Goal: Transaction & Acquisition: Purchase product/service

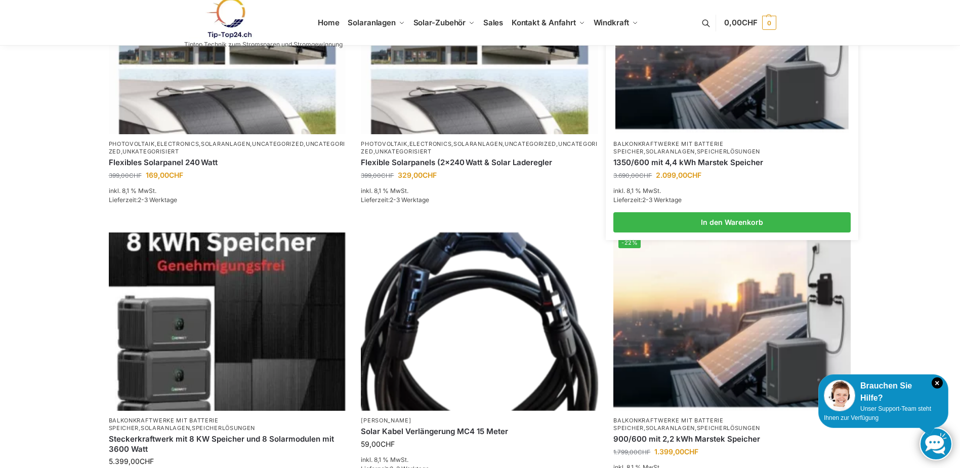
scroll to position [607, 0]
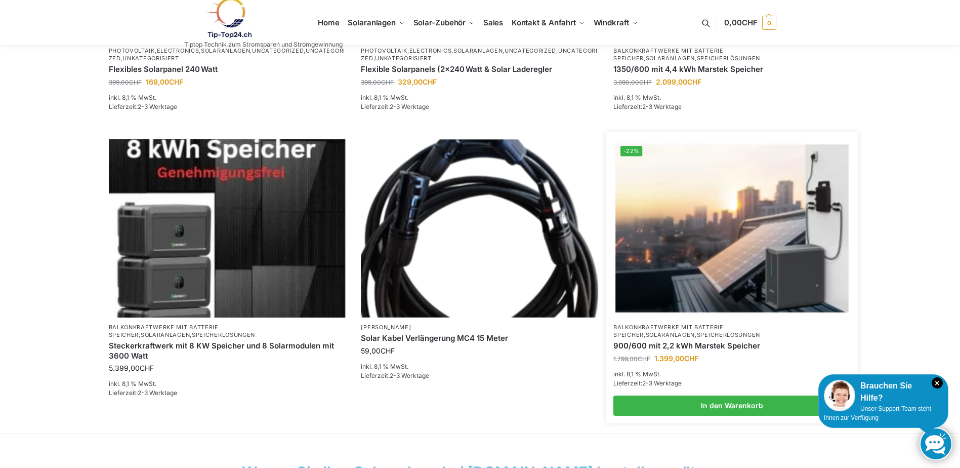
click at [733, 265] on img at bounding box center [732, 228] width 233 height 175
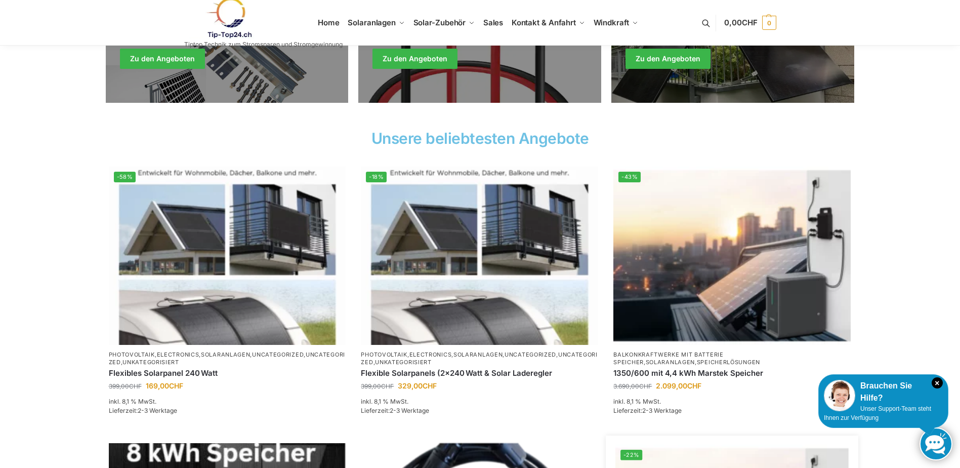
scroll to position [354, 0]
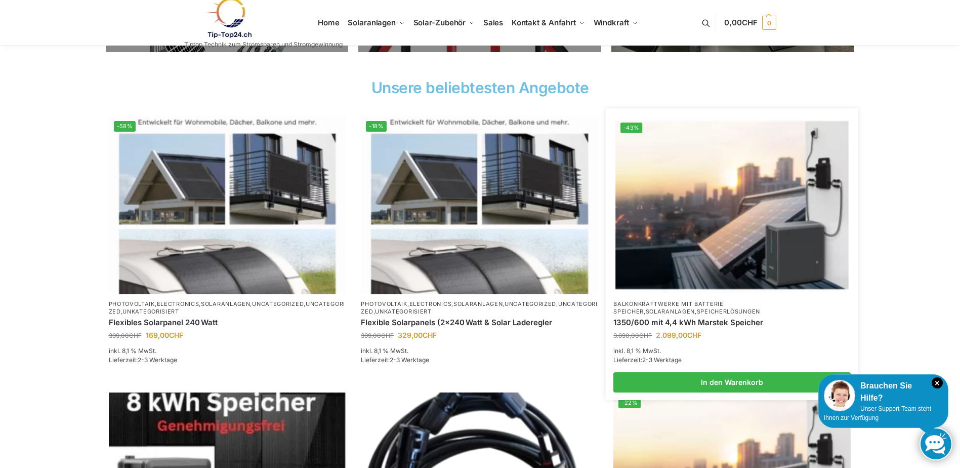
click at [689, 245] on img at bounding box center [732, 204] width 233 height 175
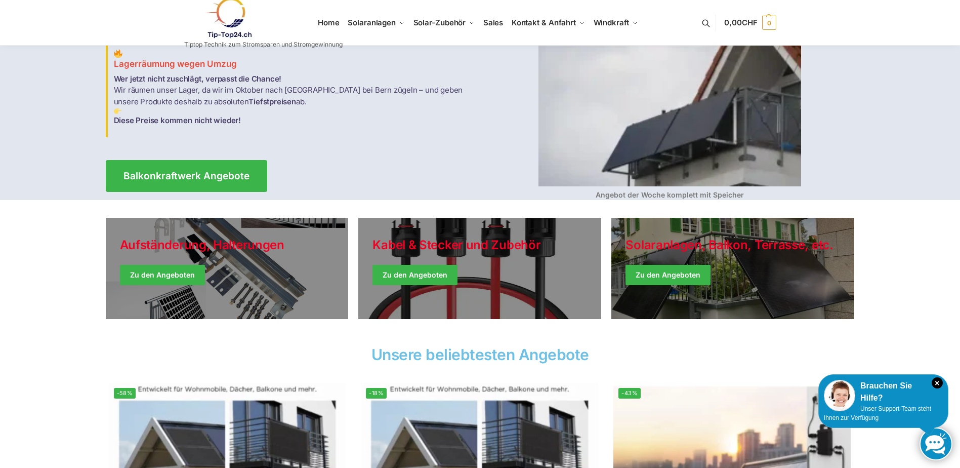
scroll to position [101, 0]
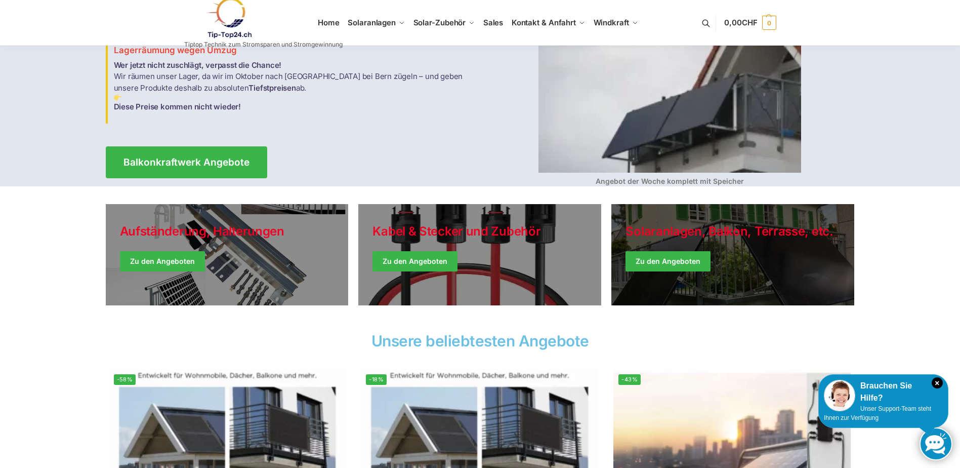
click at [691, 262] on link "Winter Jackets" at bounding box center [732, 254] width 243 height 101
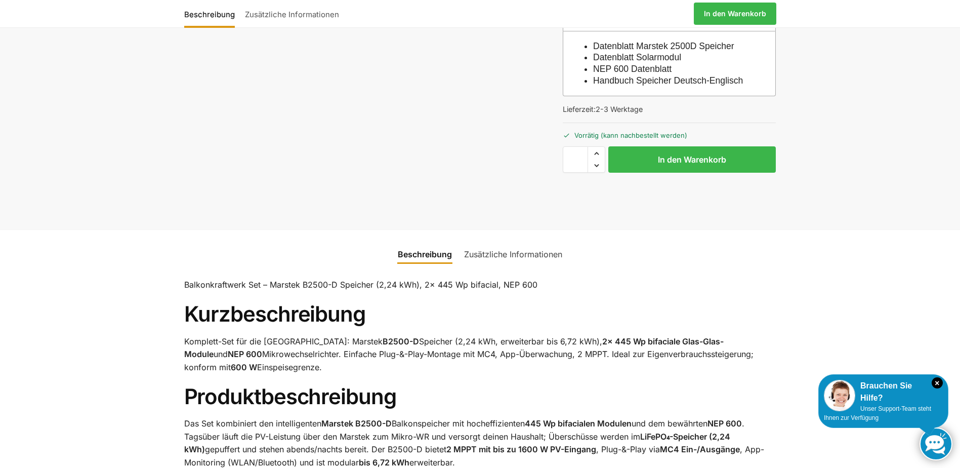
scroll to position [405, 0]
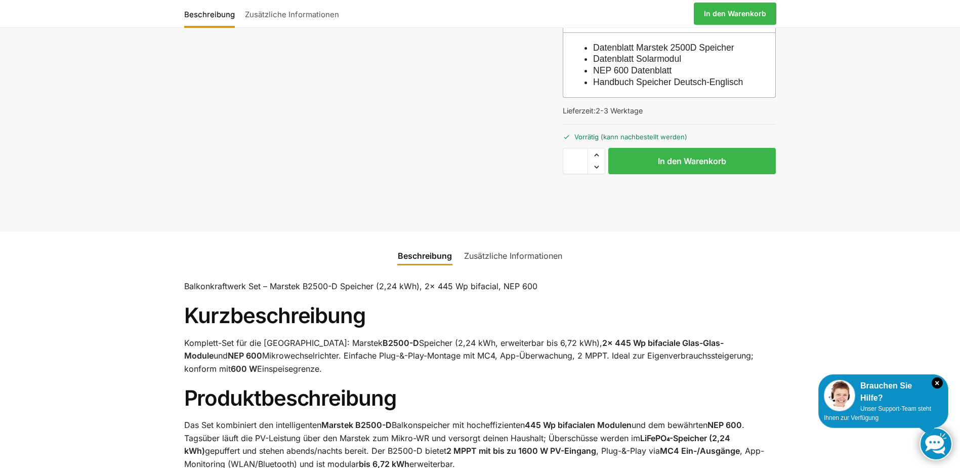
click at [510, 267] on link "Zusätzliche Informationen" at bounding box center [513, 255] width 110 height 24
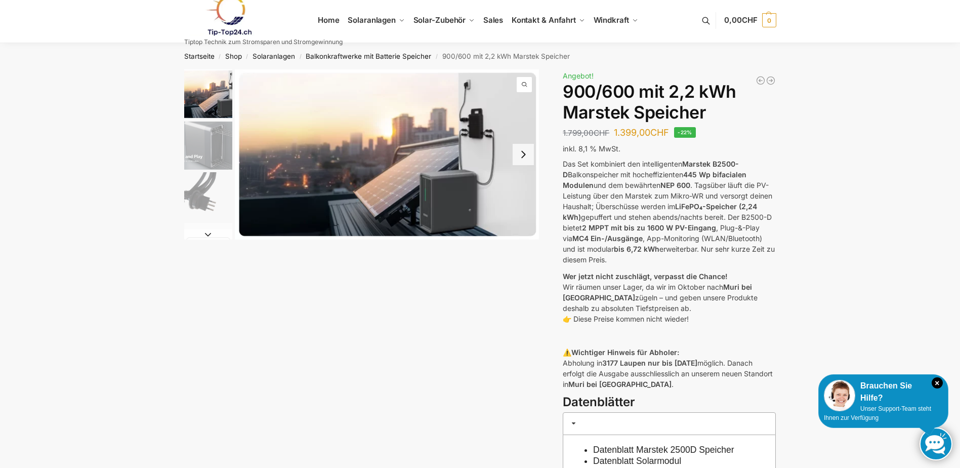
scroll to position [0, 0]
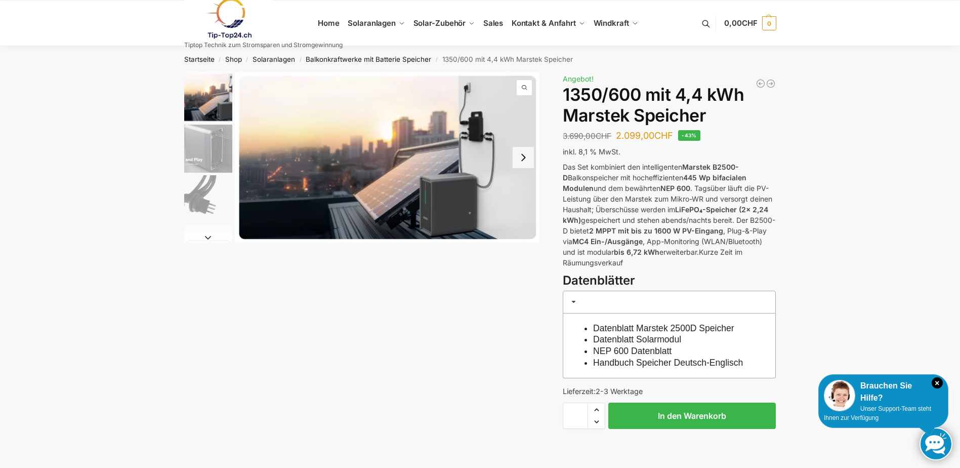
click at [532, 157] on button "Next slide" at bounding box center [523, 157] width 21 height 21
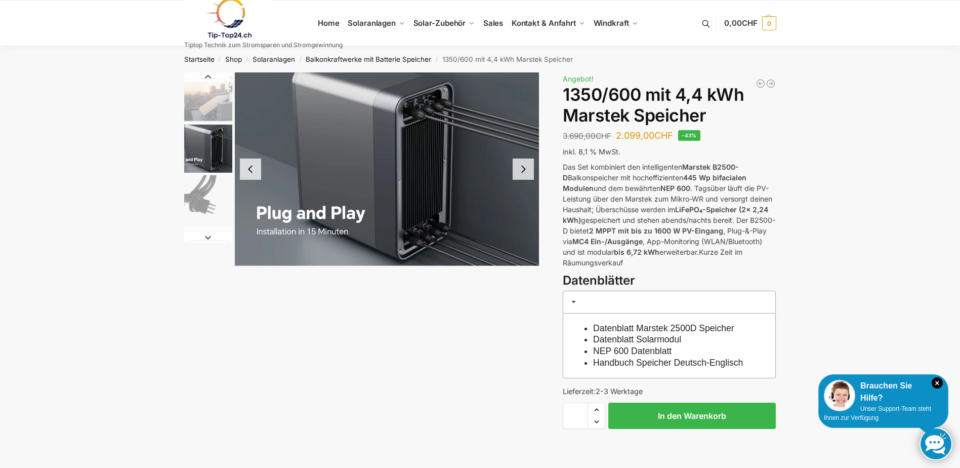
click at [524, 167] on button "Next slide" at bounding box center [523, 168] width 21 height 21
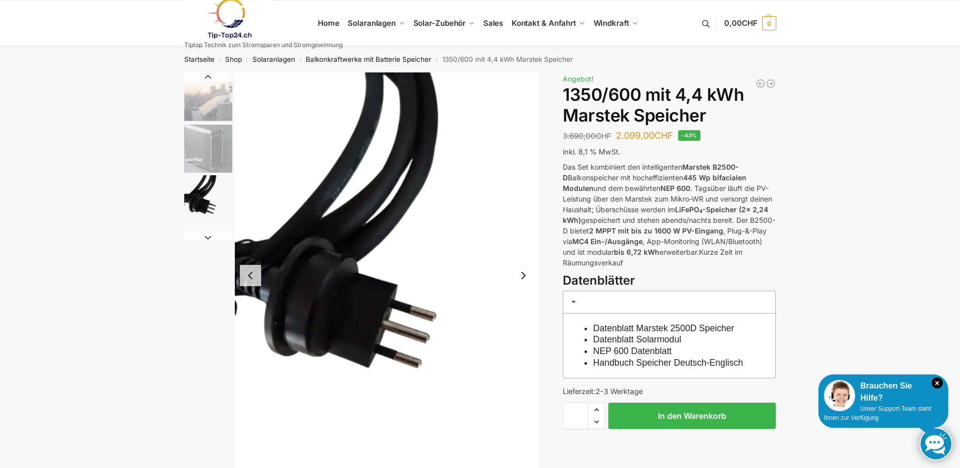
click at [527, 276] on button "Next slide" at bounding box center [523, 275] width 21 height 21
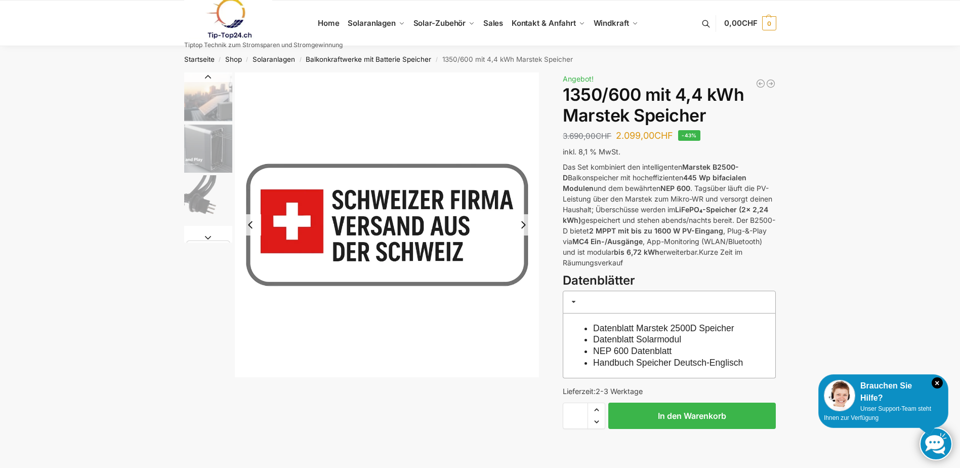
click at [524, 224] on button "Next slide" at bounding box center [523, 224] width 21 height 21
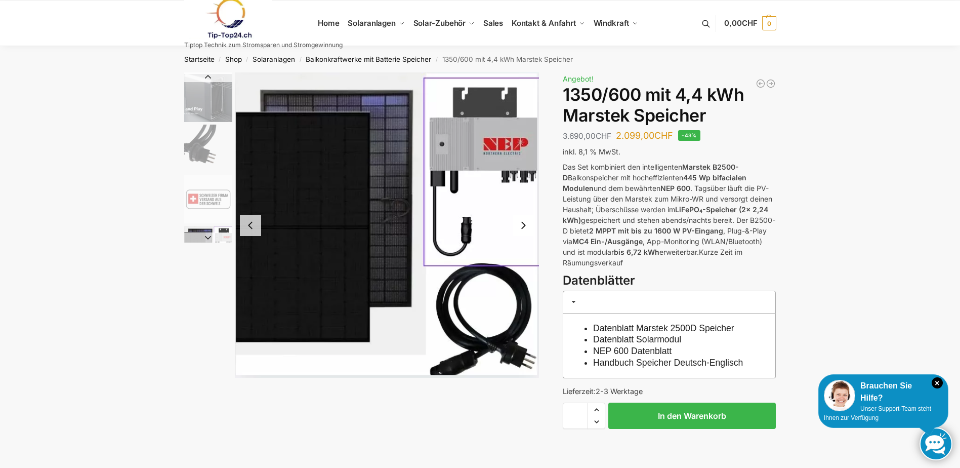
click at [525, 225] on button "Next slide" at bounding box center [523, 225] width 21 height 21
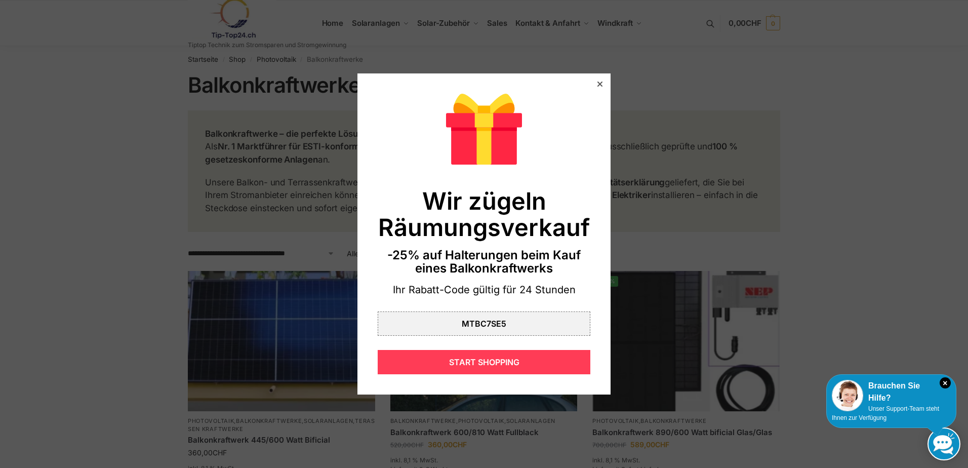
click at [483, 364] on div "START SHOPPING" at bounding box center [484, 362] width 213 height 24
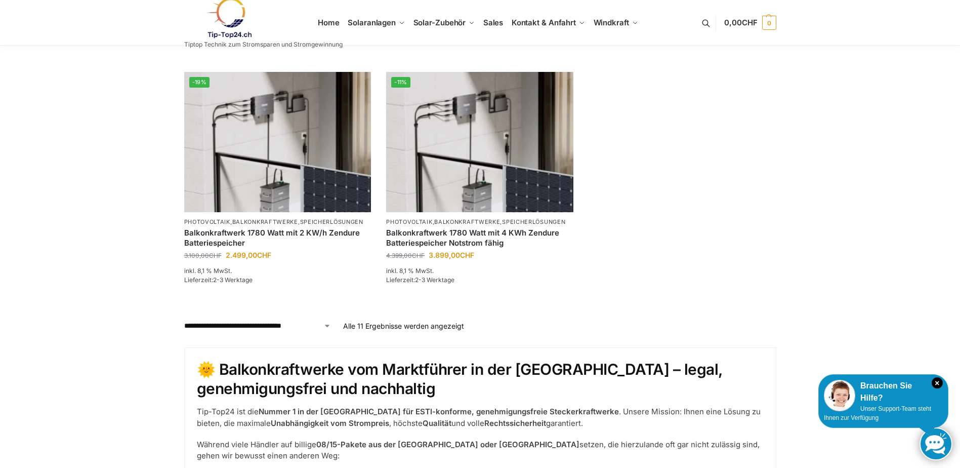
scroll to position [911, 0]
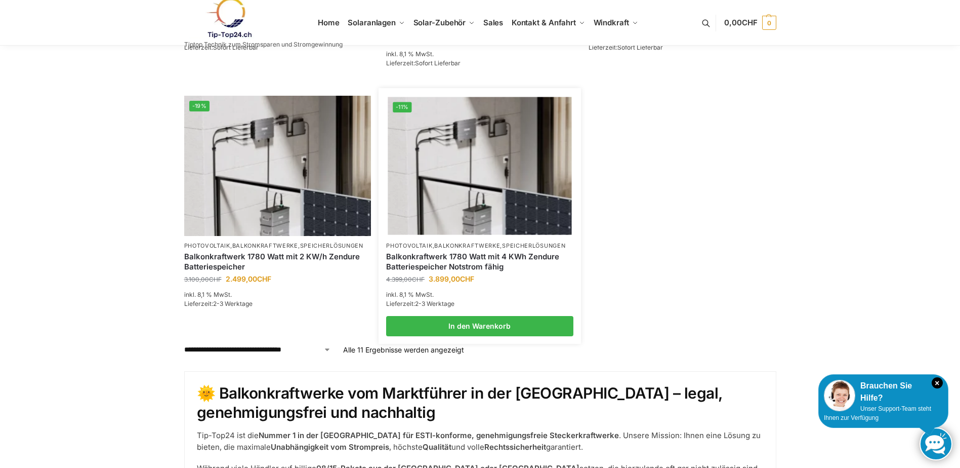
click at [451, 191] on img at bounding box center [480, 166] width 184 height 138
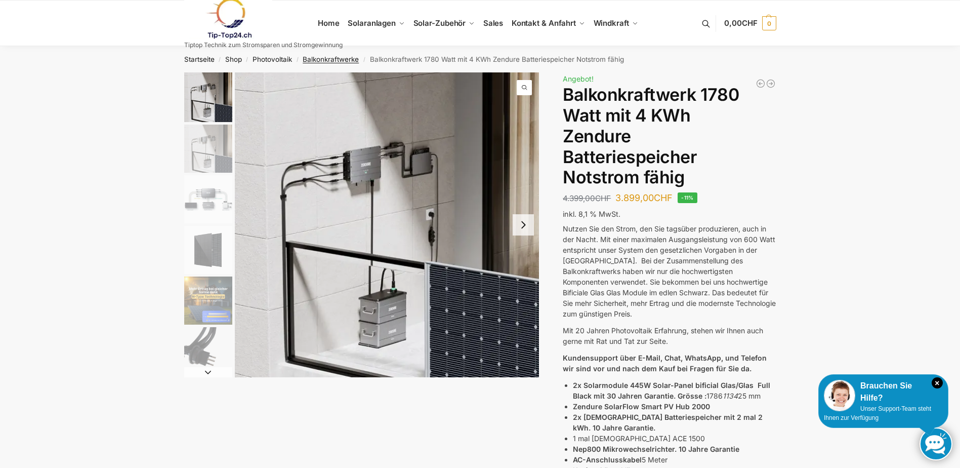
click at [333, 58] on link "Balkonkraftwerke" at bounding box center [331, 59] width 56 height 8
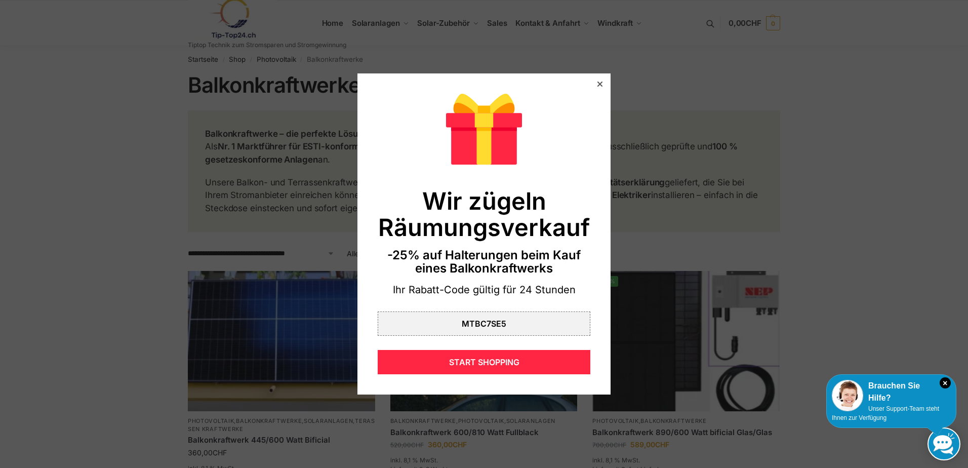
click at [597, 81] on icon at bounding box center [599, 83] width 5 height 5
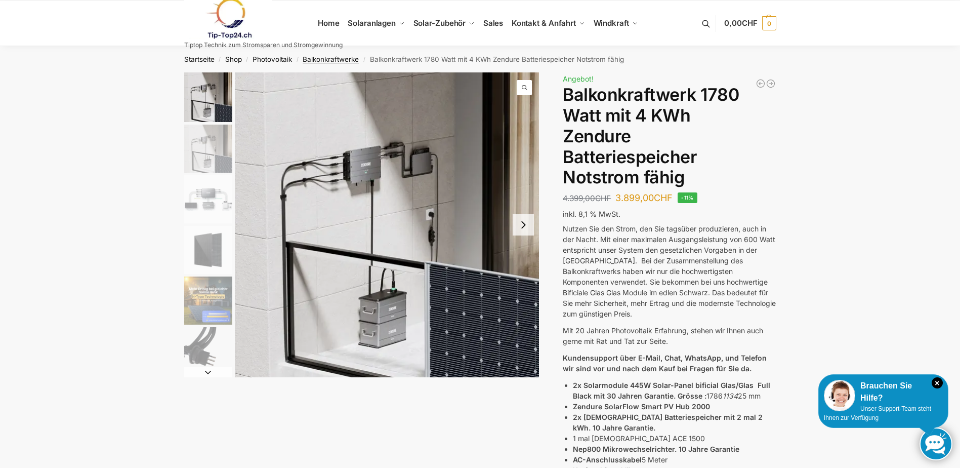
click at [331, 61] on link "Balkonkraftwerke" at bounding box center [331, 59] width 56 height 8
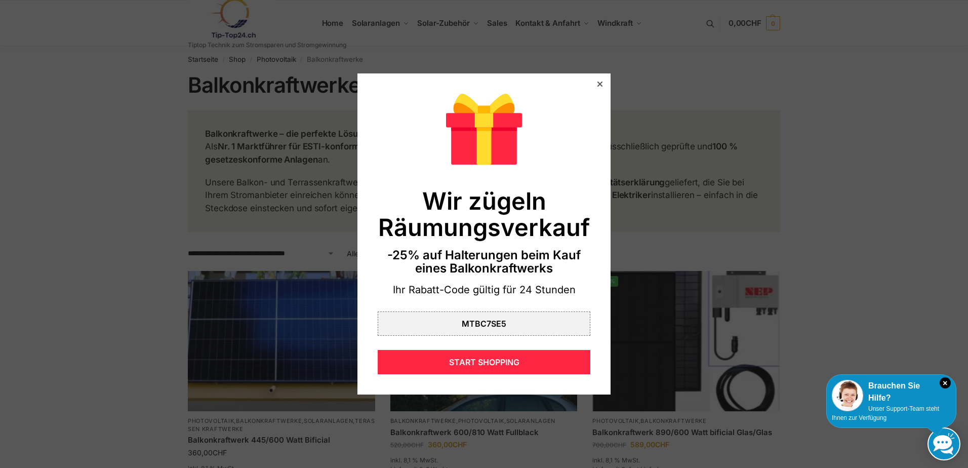
click at [597, 83] on icon at bounding box center [599, 83] width 5 height 5
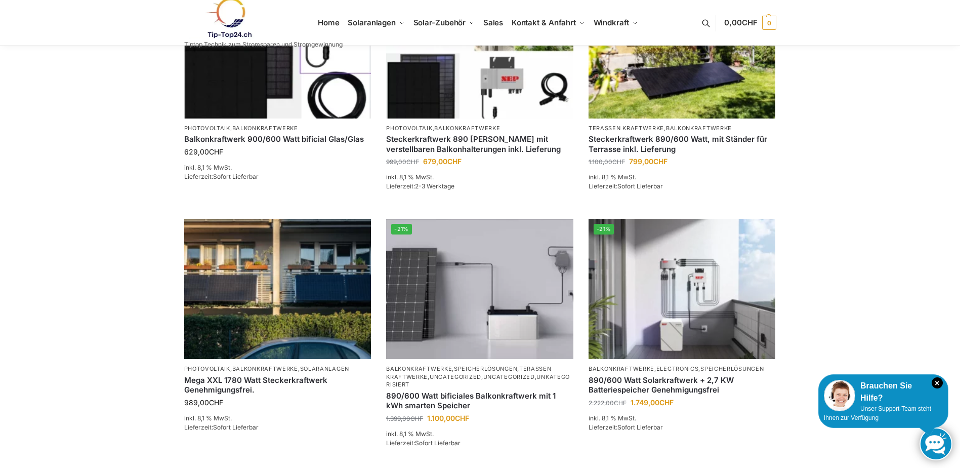
scroll to position [557, 0]
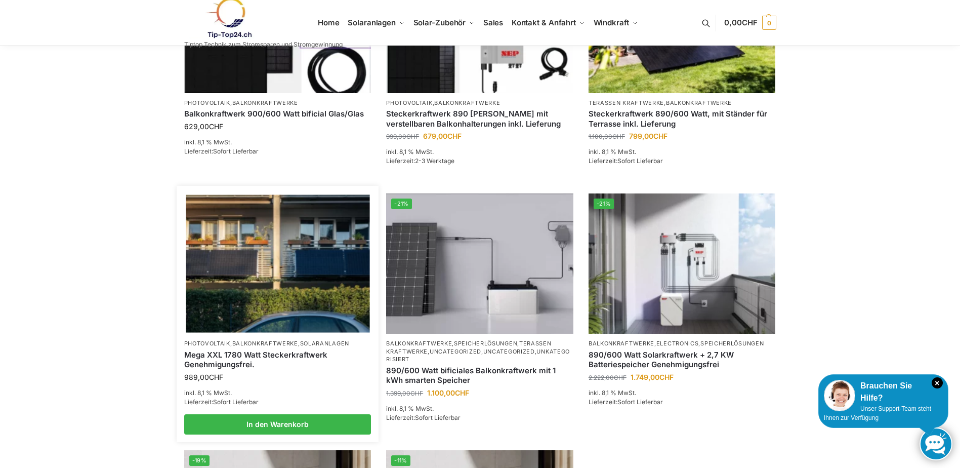
click at [265, 286] on img at bounding box center [278, 264] width 184 height 138
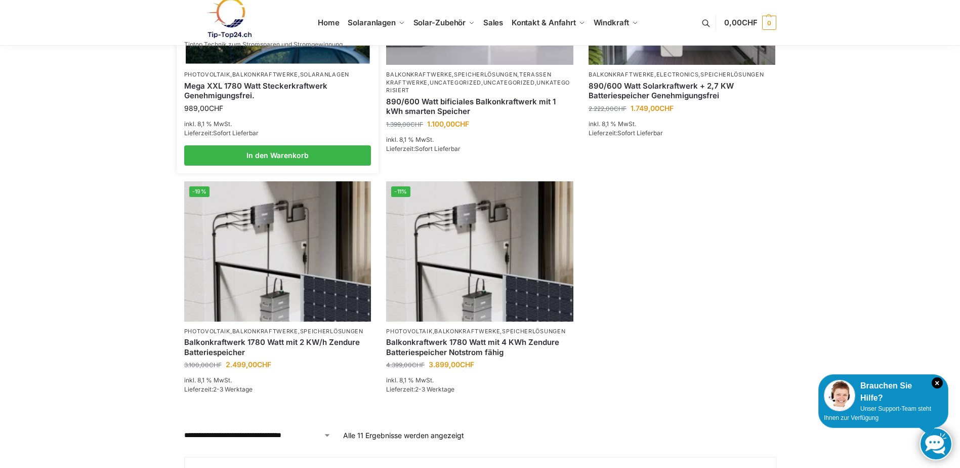
scroll to position [860, 0]
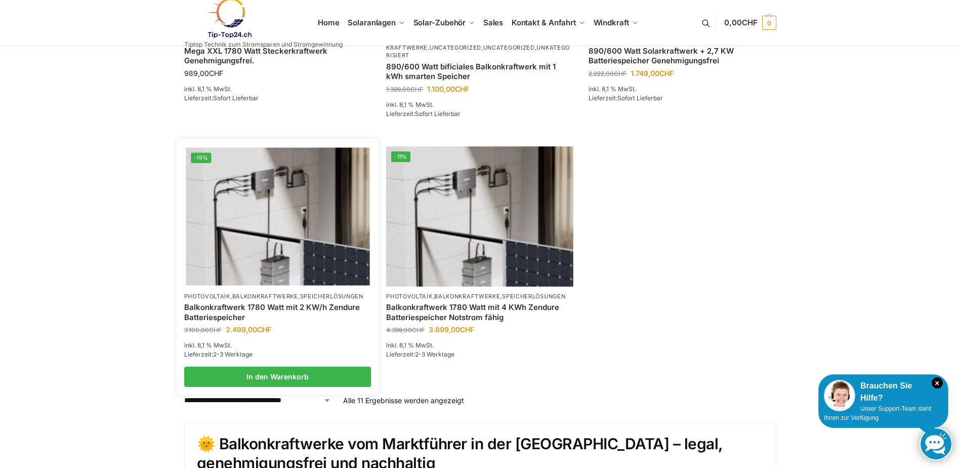
click at [252, 239] on img at bounding box center [278, 216] width 184 height 138
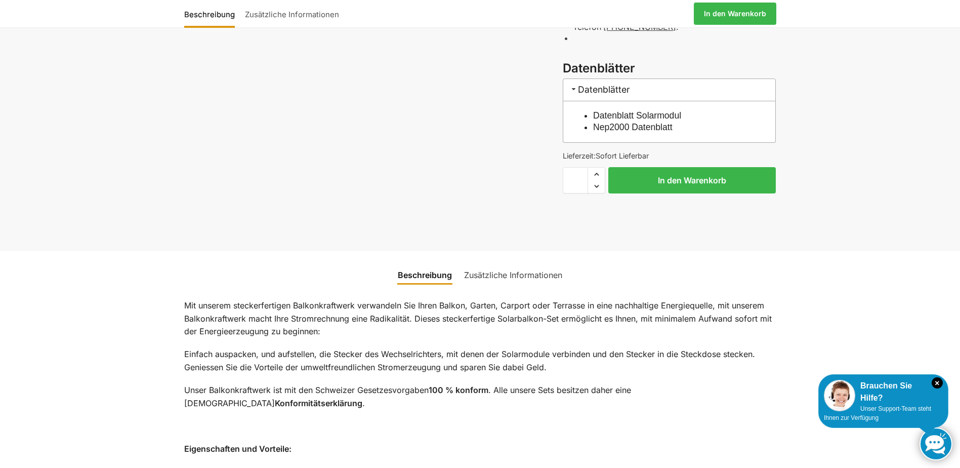
scroll to position [455, 0]
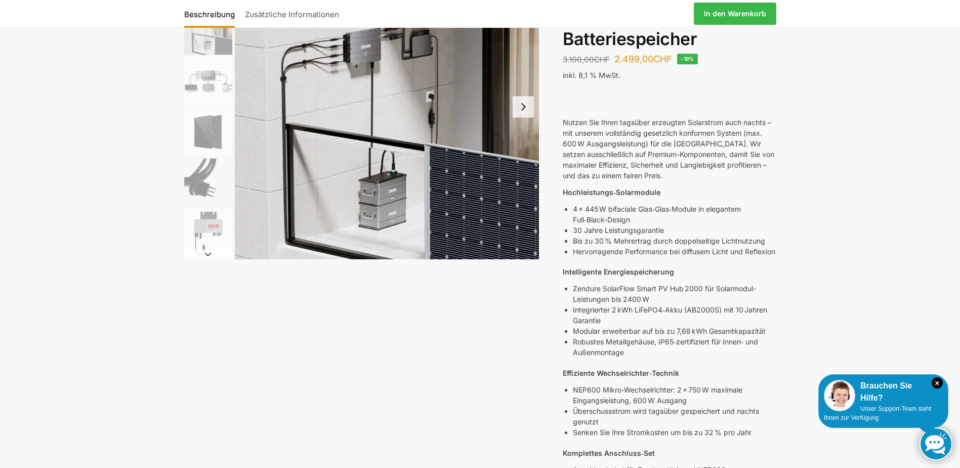
scroll to position [152, 0]
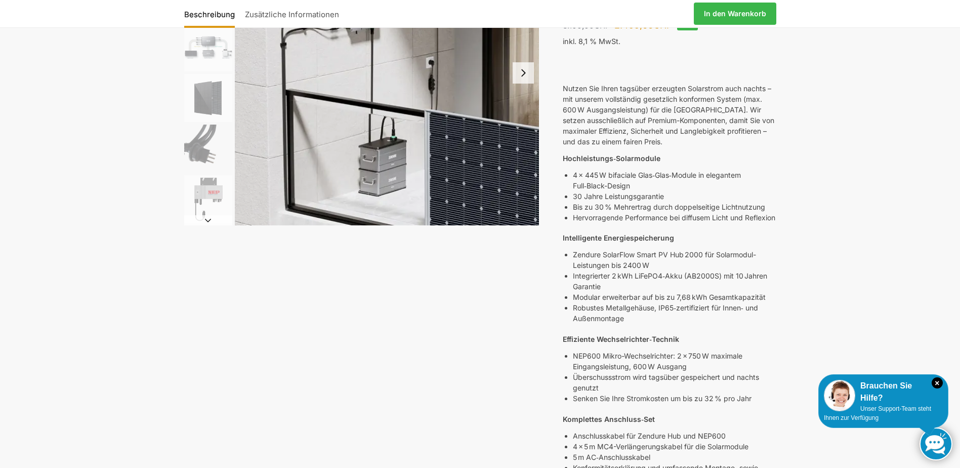
click at [663, 371] on p "NEP600 Mikro-Wechselrichter: 2 × 750 W maximale Eingangsleistung, 600 W Ausgang" at bounding box center [674, 360] width 203 height 21
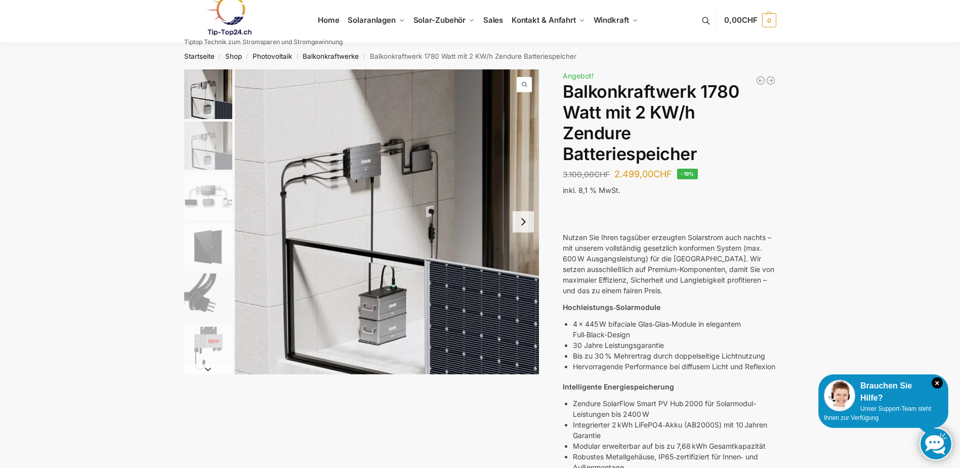
scroll to position [0, 0]
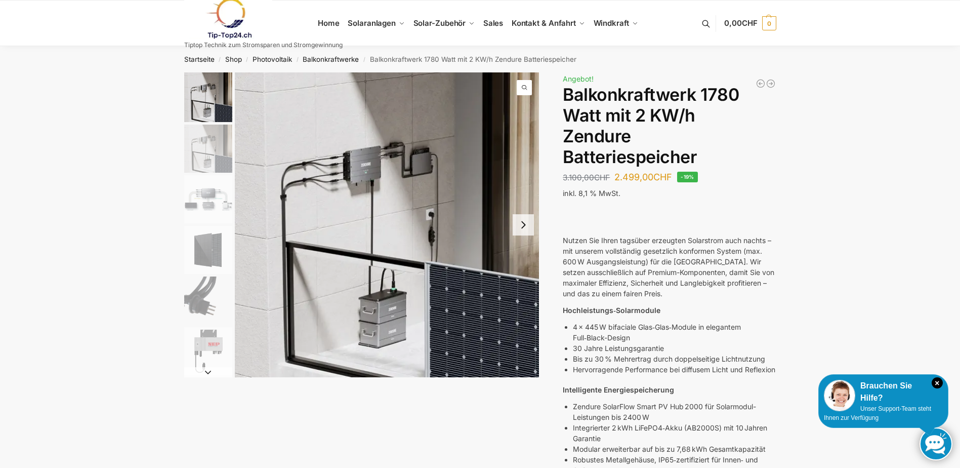
click at [640, 112] on h1 "Balkonkraftwerk 1780 Watt mit 2 KW/h Zendure Batteriespeicher" at bounding box center [669, 126] width 213 height 82
drag, startPoint x: 640, startPoint y: 112, endPoint x: 567, endPoint y: 110, distance: 72.9
click at [567, 110] on h1 "Balkonkraftwerk 1780 Watt mit 2 KW/h Zendure Batteriespeicher" at bounding box center [669, 126] width 213 height 82
drag, startPoint x: 567, startPoint y: 110, endPoint x: 704, endPoint y: 93, distance: 137.7
click at [704, 93] on h1 "Balkonkraftwerk 1780 Watt mit 2 KW/h Zendure Batteriespeicher" at bounding box center [669, 126] width 213 height 82
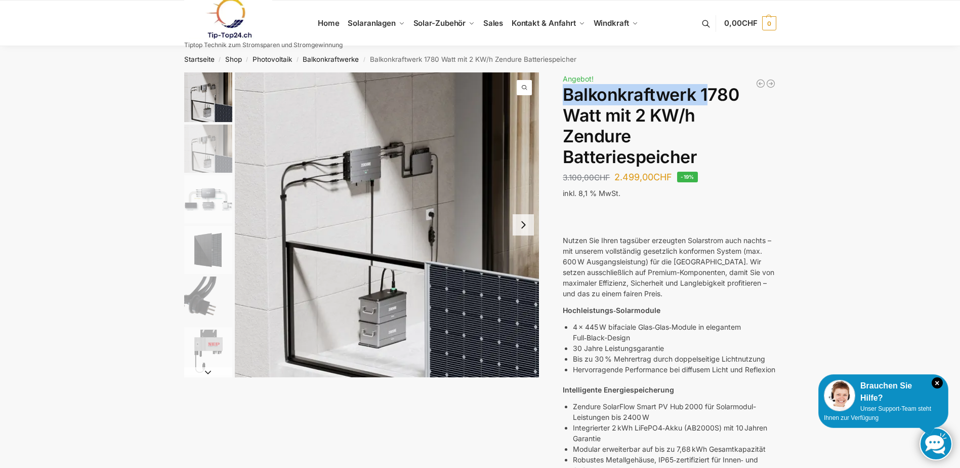
drag, startPoint x: 704, startPoint y: 93, endPoint x: 563, endPoint y: 90, distance: 141.2
click at [563, 90] on h1 "Balkonkraftwerk 1780 Watt mit 2 KW/h Zendure Batteriespeicher" at bounding box center [669, 126] width 213 height 82
drag, startPoint x: 563, startPoint y: 90, endPoint x: 576, endPoint y: 114, distance: 27.4
click at [576, 114] on h1 "Balkonkraftwerk 1780 Watt mit 2 KW/h Zendure Batteriespeicher" at bounding box center [669, 126] width 213 height 82
drag, startPoint x: 564, startPoint y: 111, endPoint x: 700, endPoint y: 114, distance: 136.2
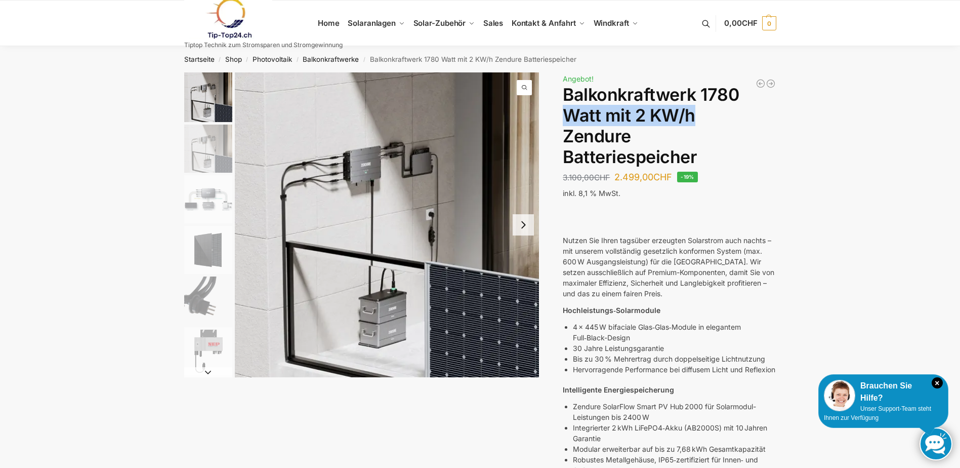
click at [700, 114] on h1 "Balkonkraftwerk 1780 Watt mit 2 KW/h Zendure Batteriespeicher" at bounding box center [669, 126] width 213 height 82
